Goal: Navigation & Orientation: Understand site structure

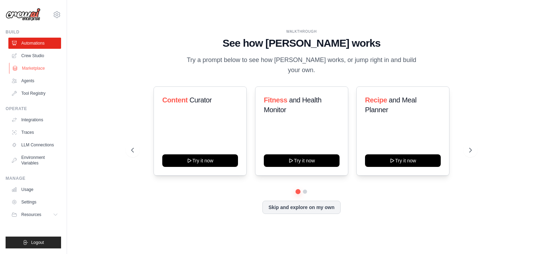
click at [38, 69] on link "Marketplace" at bounding box center [35, 68] width 53 height 11
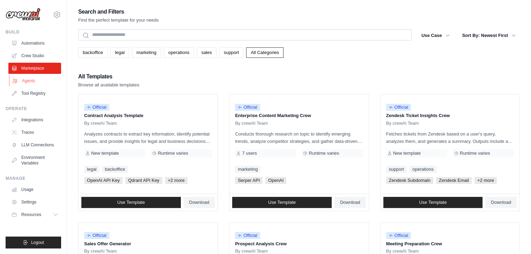
click at [33, 80] on link "Agents" at bounding box center [35, 80] width 53 height 11
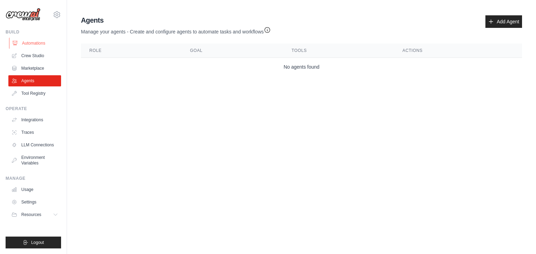
click at [39, 42] on link "Automations" at bounding box center [35, 43] width 53 height 11
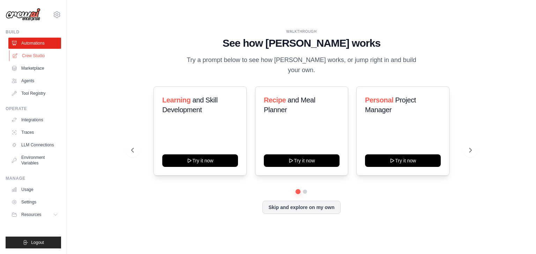
click at [36, 54] on link "Crew Studio" at bounding box center [35, 55] width 53 height 11
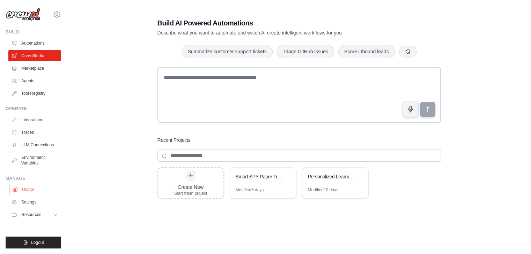
click at [27, 193] on link "Usage" at bounding box center [35, 189] width 53 height 11
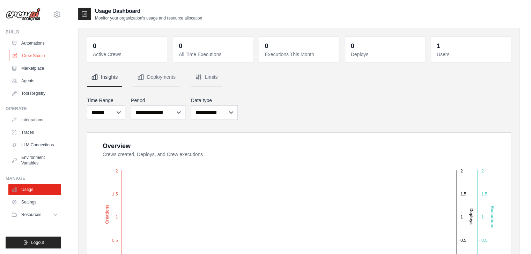
click at [29, 54] on link "Crew Studio" at bounding box center [35, 55] width 53 height 11
